Goal: Transaction & Acquisition: Book appointment/travel/reservation

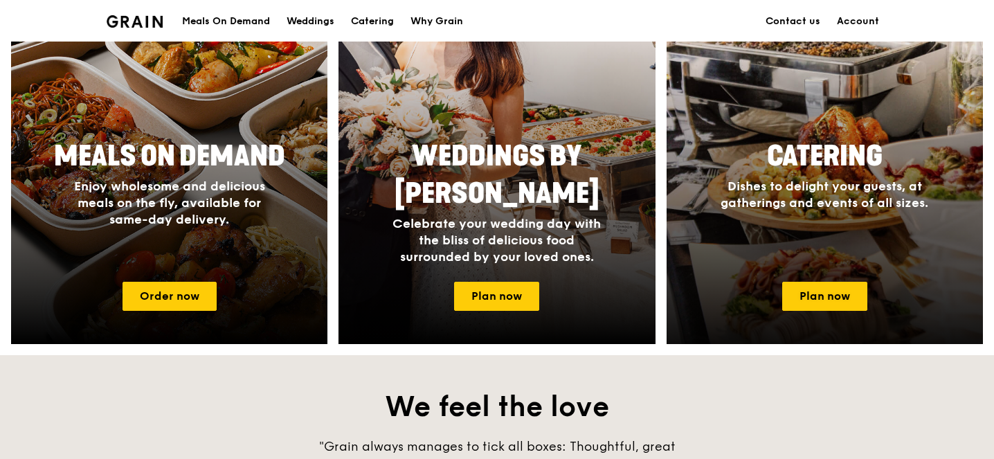
click at [813, 215] on div "Catering Dishes to delight your guests, at gatherings and events of all sizes." at bounding box center [824, 174] width 277 height 84
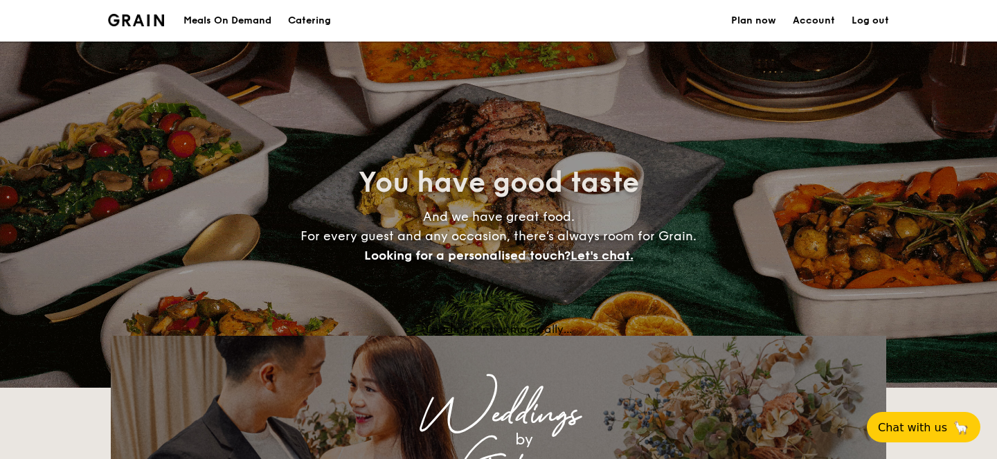
select select
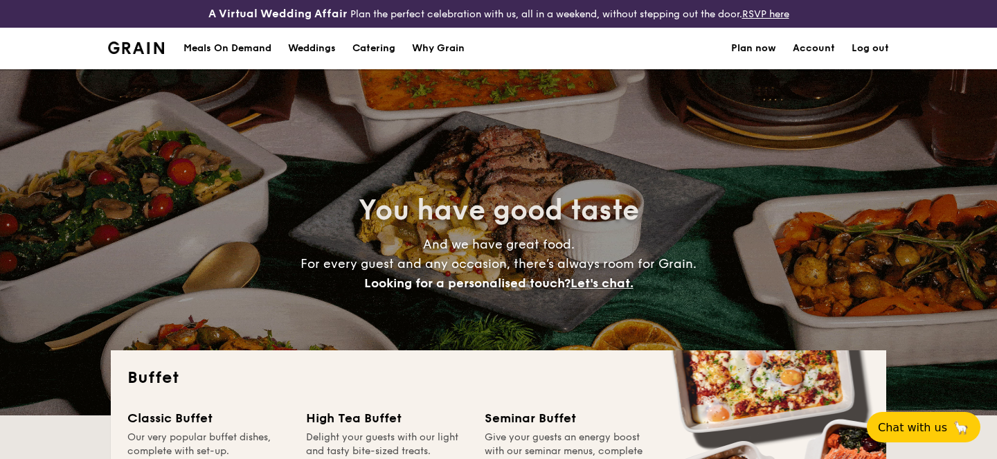
scroll to position [23, 0]
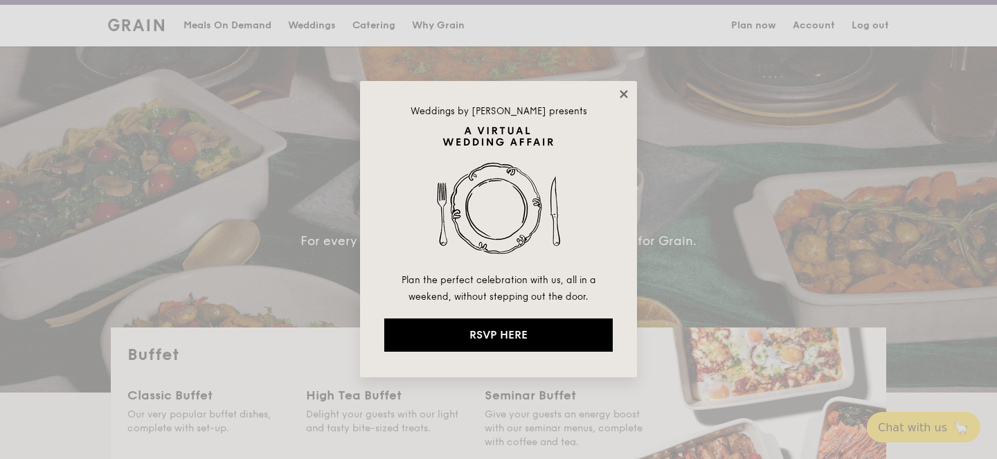
click at [626, 95] on icon at bounding box center [624, 94] width 8 height 8
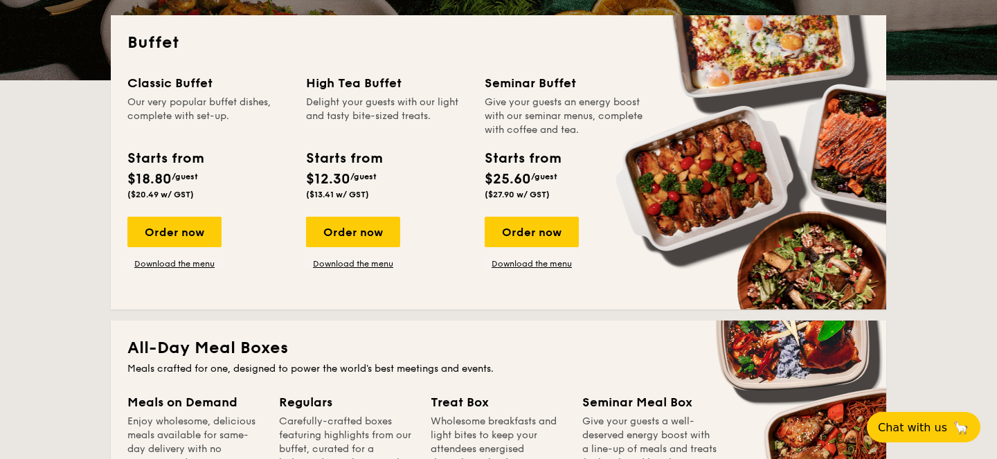
scroll to position [277, 0]
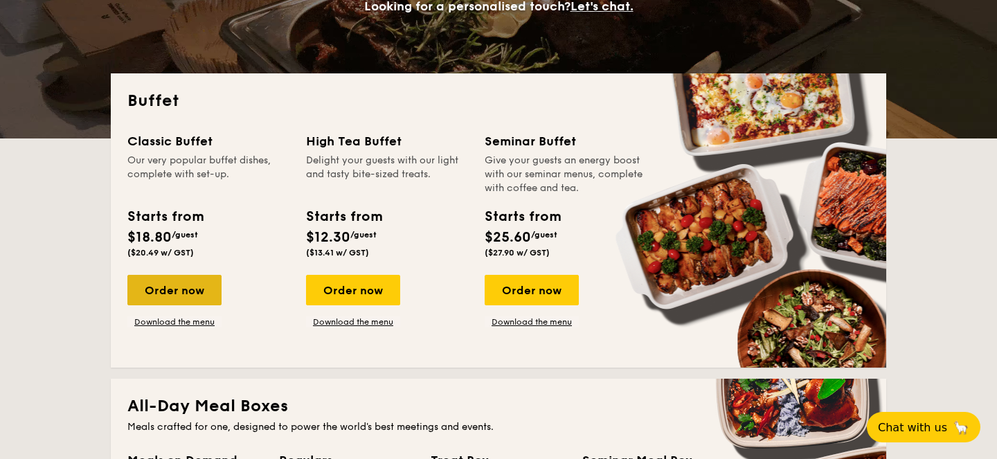
click at [204, 298] on div "Order now" at bounding box center [174, 290] width 94 height 30
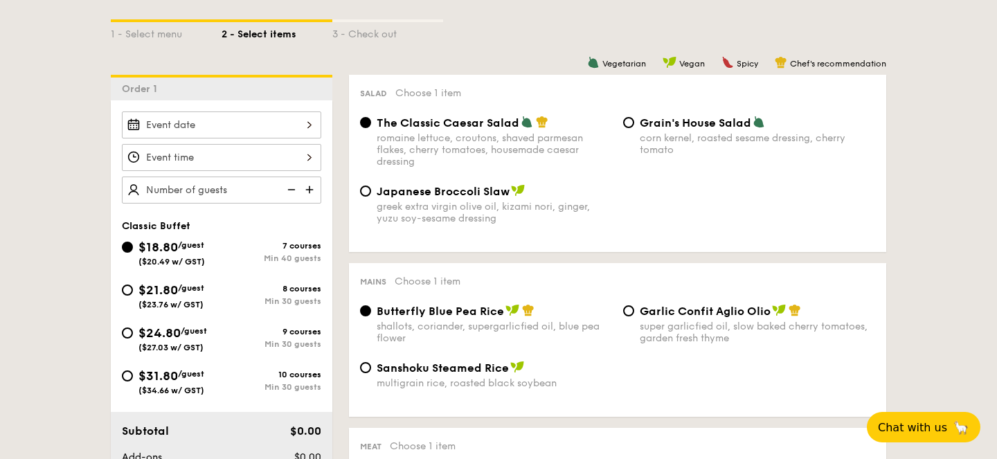
scroll to position [352, 0]
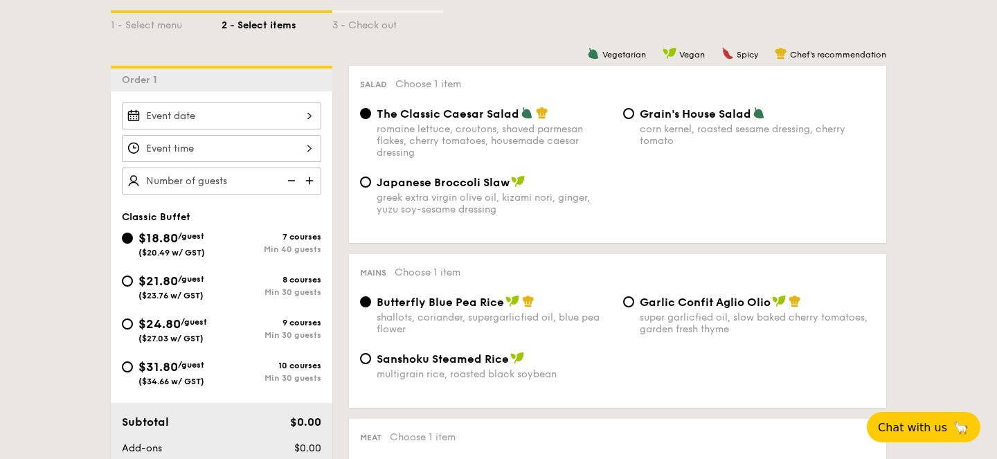
click at [163, 370] on span "$31.80" at bounding box center [157, 366] width 39 height 15
click at [133, 370] on input "$31.80 /guest ($34.66 w/ GST) 10 courses Min 30 guests" at bounding box center [127, 366] width 11 height 11
radio input "true"
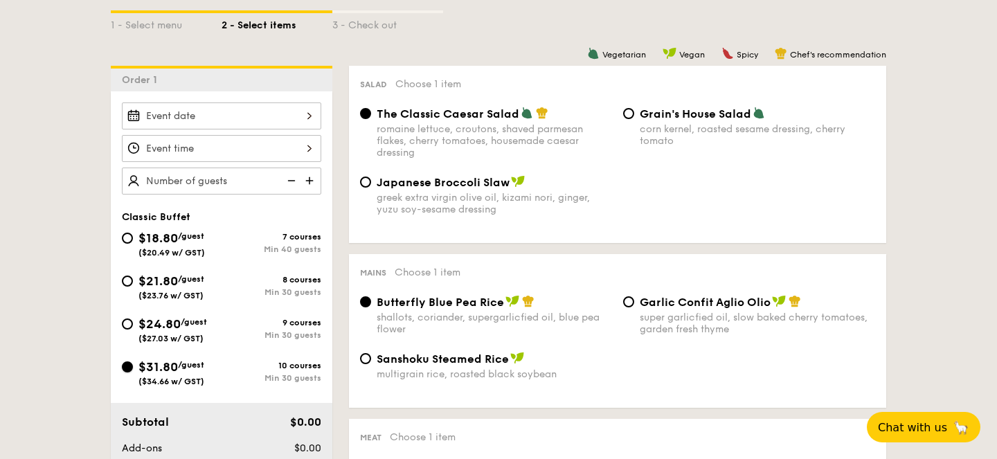
radio input "true"
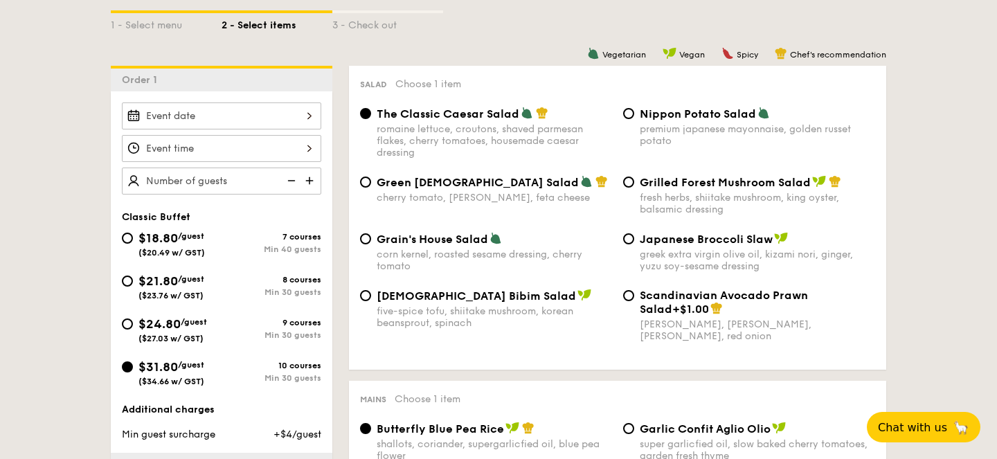
click at [196, 328] on div "$24.80 /guest ($27.03 w/ GST)" at bounding box center [172, 328] width 69 height 29
click at [133, 328] on input "$24.80 /guest ($27.03 w/ GST) 9 courses Min 30 guests" at bounding box center [127, 324] width 11 height 11
radio input "true"
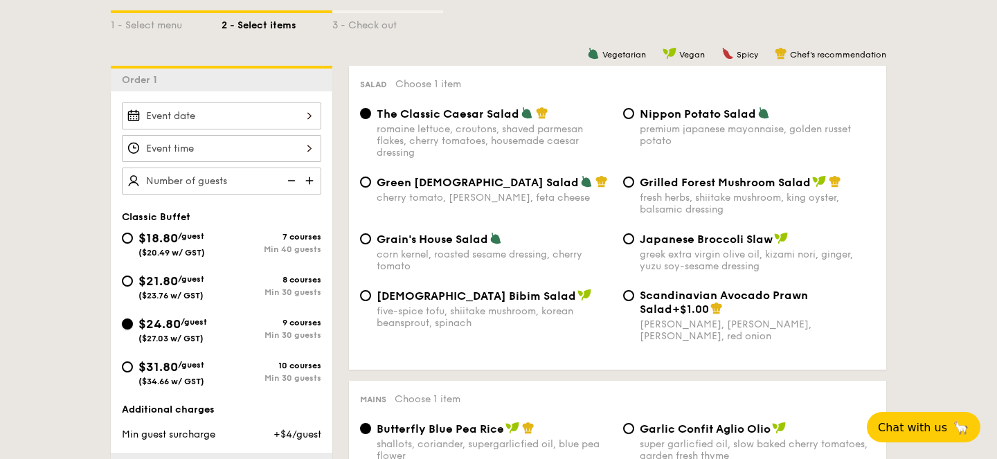
radio input "true"
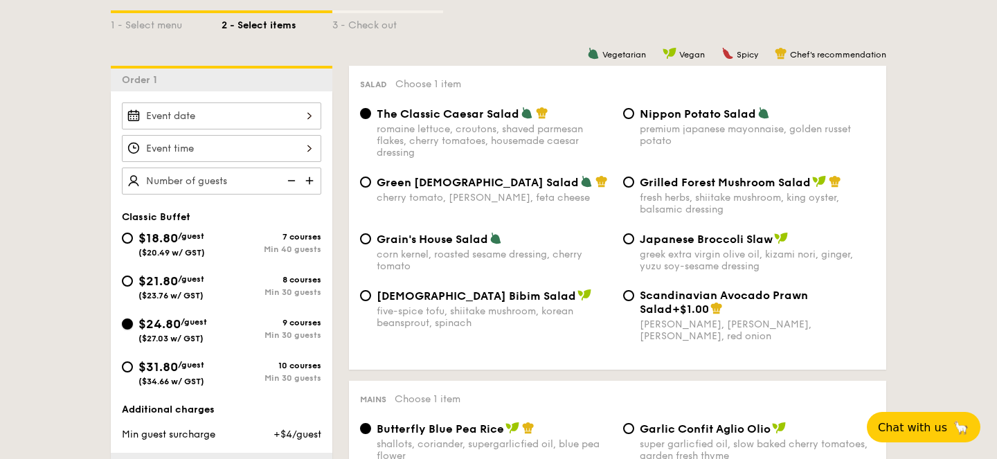
radio input "true"
click at [184, 281] on span "/guest" at bounding box center [191, 279] width 26 height 10
click at [133, 281] on input "$21.80 /guest ($23.76 w/ GST) 8 courses Min 30 guests" at bounding box center [127, 281] width 11 height 11
radio input "true"
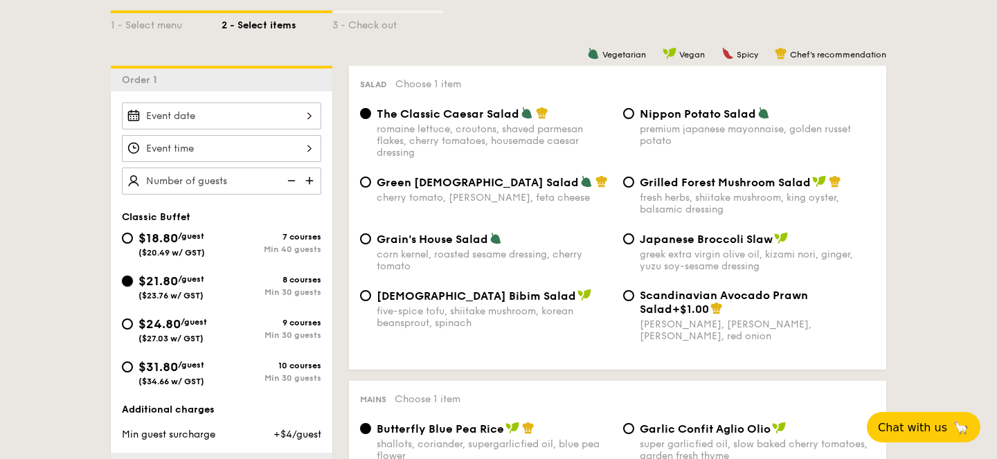
radio input "true"
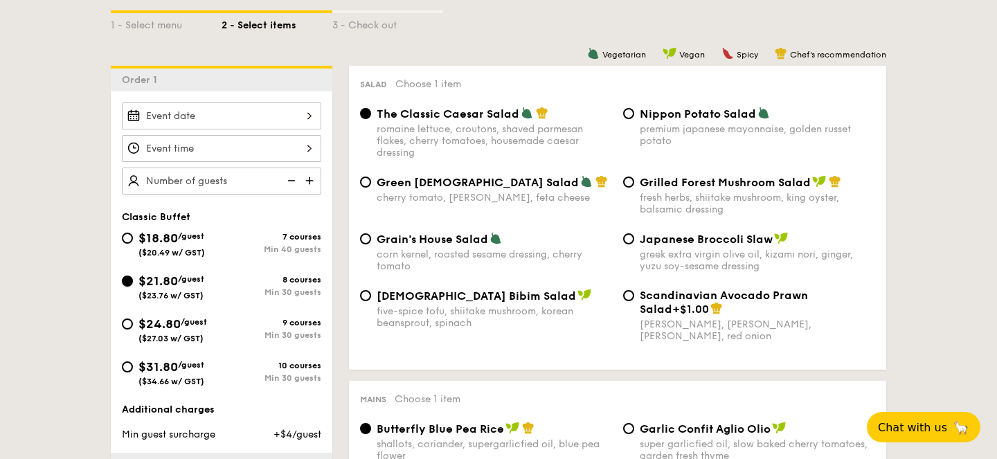
radio input "true"
click at [304, 326] on div "9 courses" at bounding box center [272, 323] width 100 height 10
click at [133, 326] on input "$24.80 /guest ($27.03 w/ GST) 9 courses Min 30 guests" at bounding box center [127, 324] width 11 height 11
radio input "true"
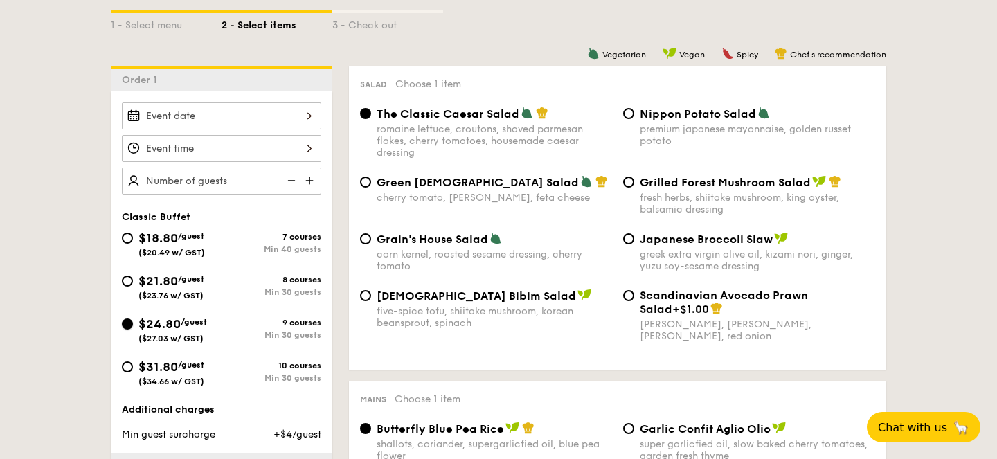
radio input "true"
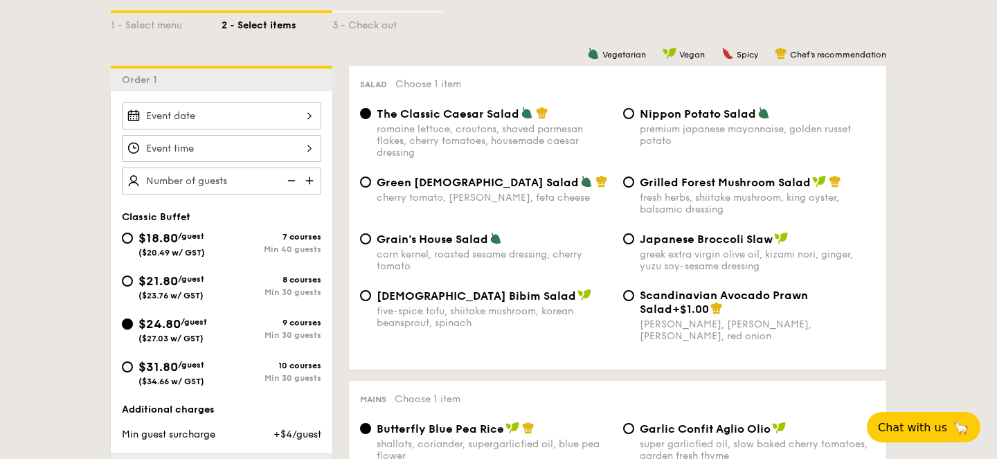
radio input "true"
click at [285, 289] on div "Min 30 guests" at bounding box center [272, 292] width 100 height 10
click at [133, 287] on input "$21.80 /guest ($23.76 w/ GST) 8 courses Min 30 guests" at bounding box center [127, 281] width 11 height 11
radio input "true"
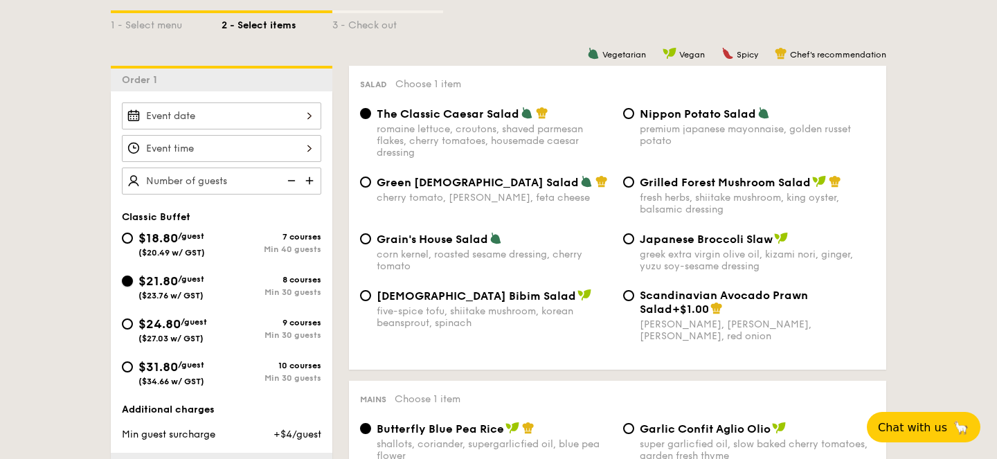
radio input "true"
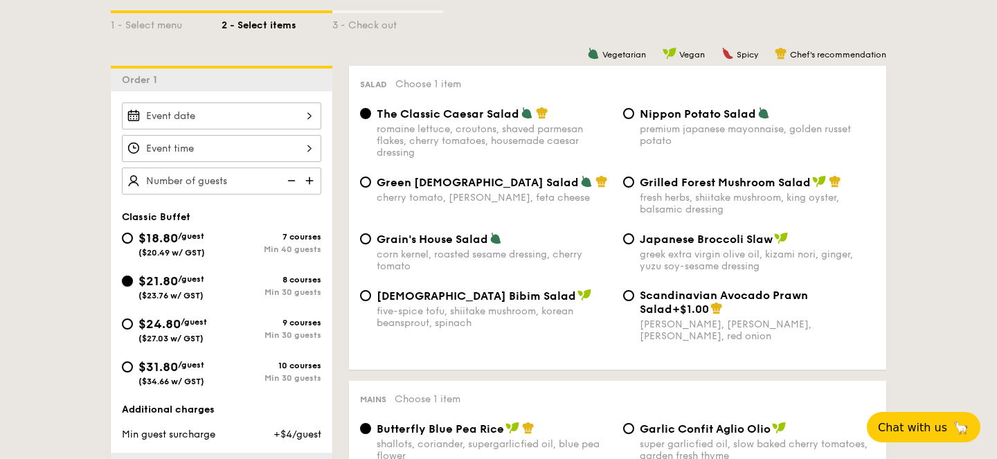
radio input "true"
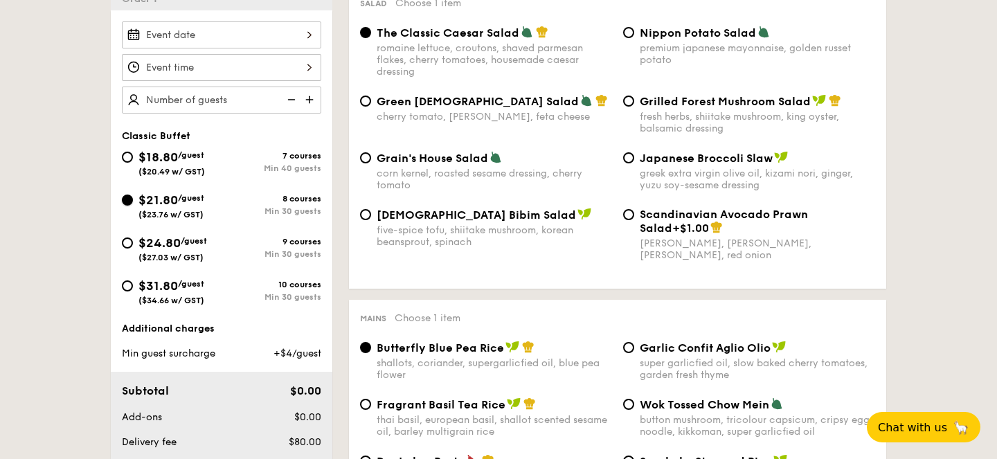
scroll to position [406, 0]
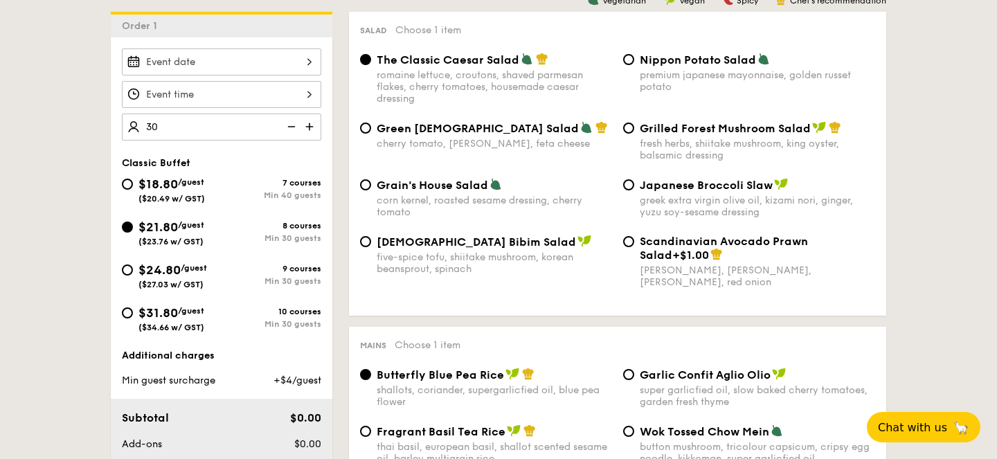
type input "30 guests"
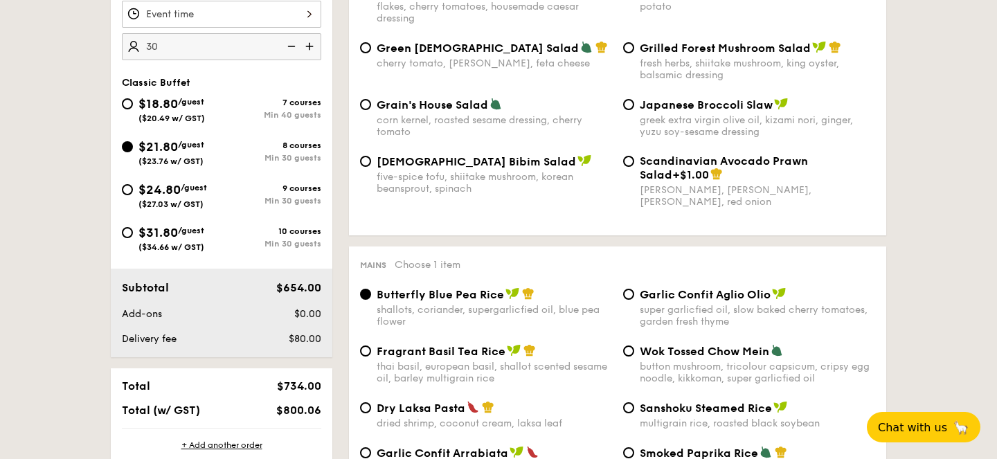
scroll to position [496, 0]
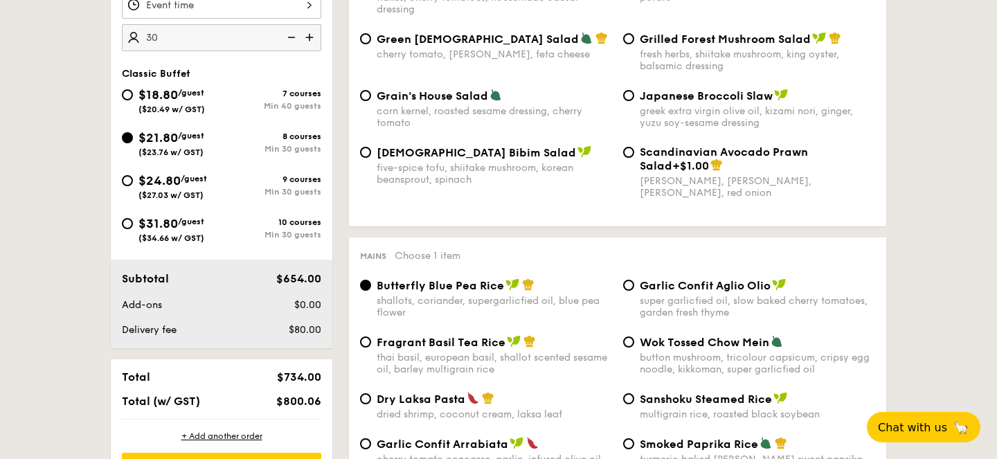
click at [298, 147] on div "Min 30 guests" at bounding box center [272, 149] width 100 height 10
click at [133, 143] on input "$21.80 /guest ($23.76 w/ GST) 8 courses Min 30 guests" at bounding box center [127, 137] width 11 height 11
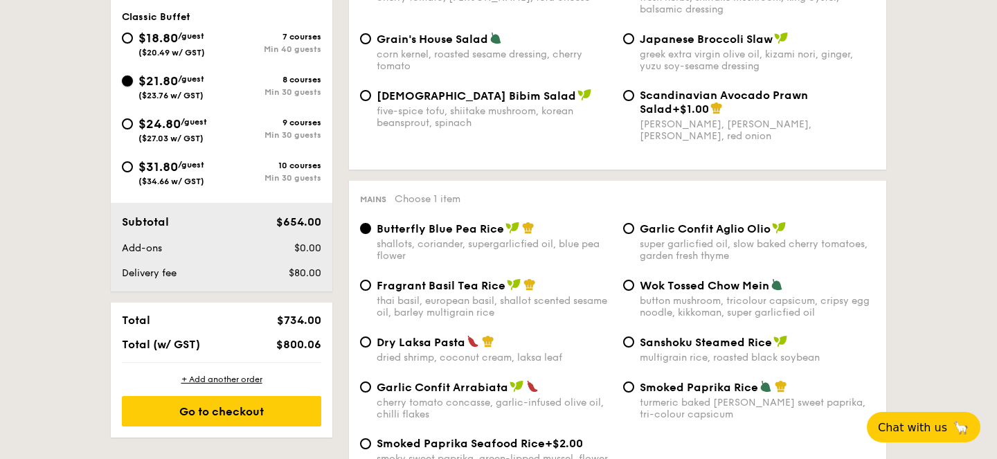
scroll to position [554, 0]
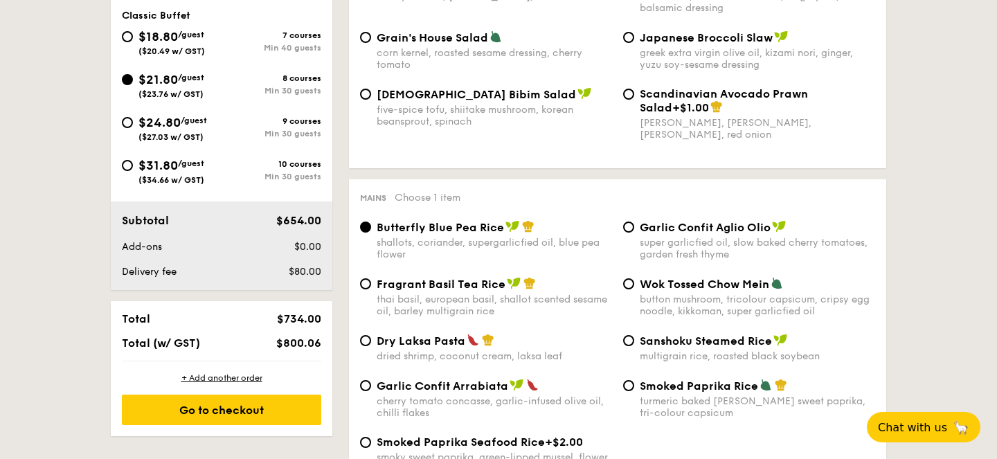
select select
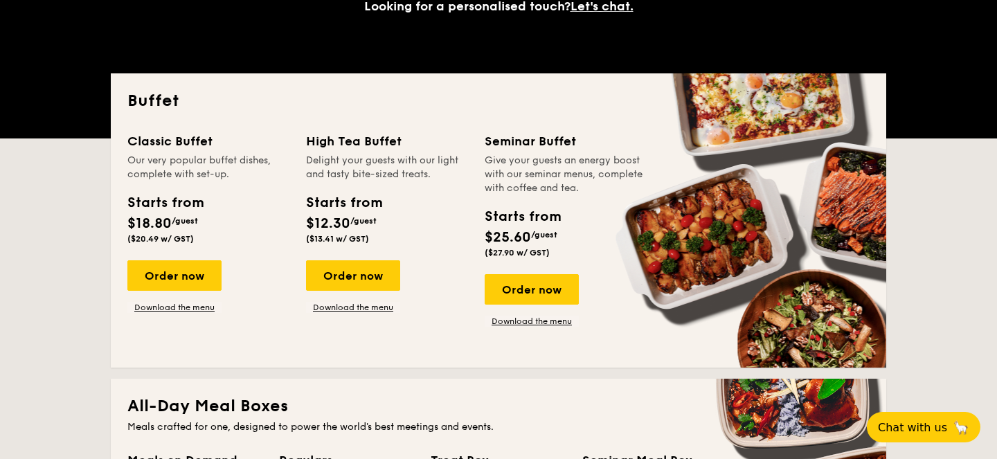
scroll to position [305, 0]
